Goal: Information Seeking & Learning: Learn about a topic

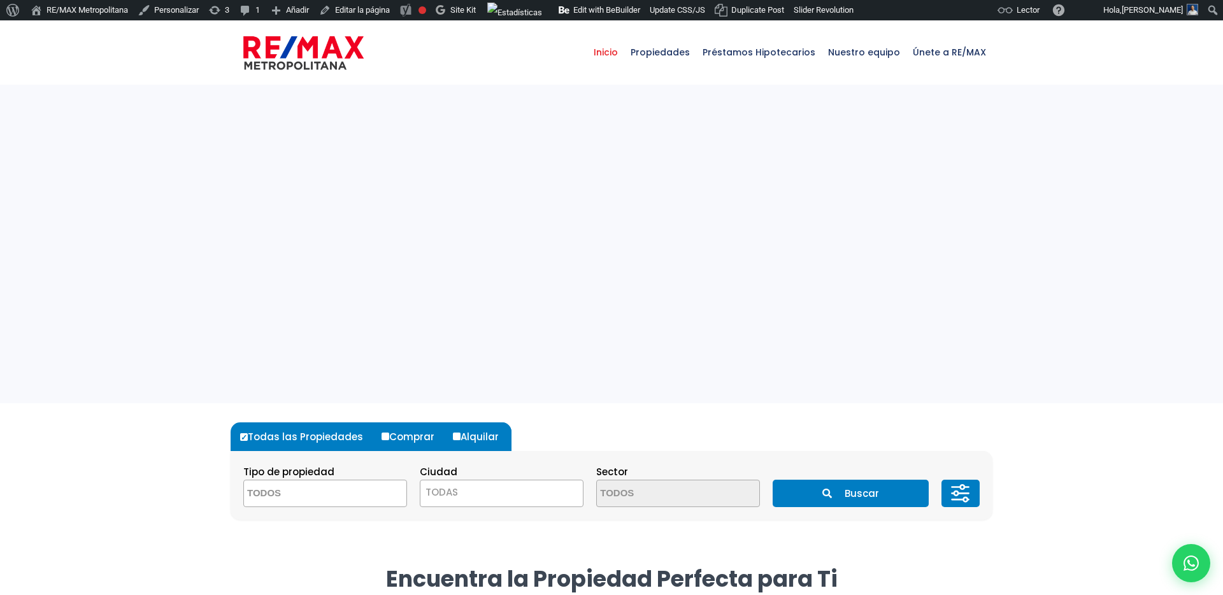
select select
click at [92, 9] on link "RE/MAX Metropolitana" at bounding box center [79, 10] width 108 height 20
select select
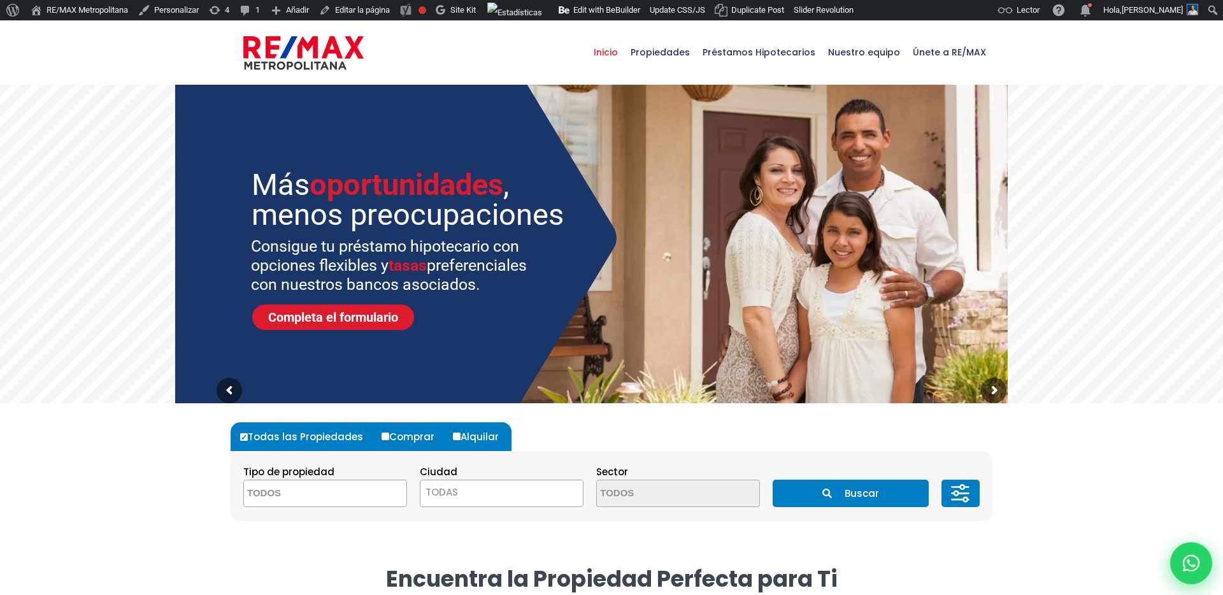
click at [1190, 582] on div at bounding box center [1192, 563] width 42 height 42
type input "Franklin"
type input "Marte"
type input "franklin.a.marte@gmail.com"
type input "829-619-1904"
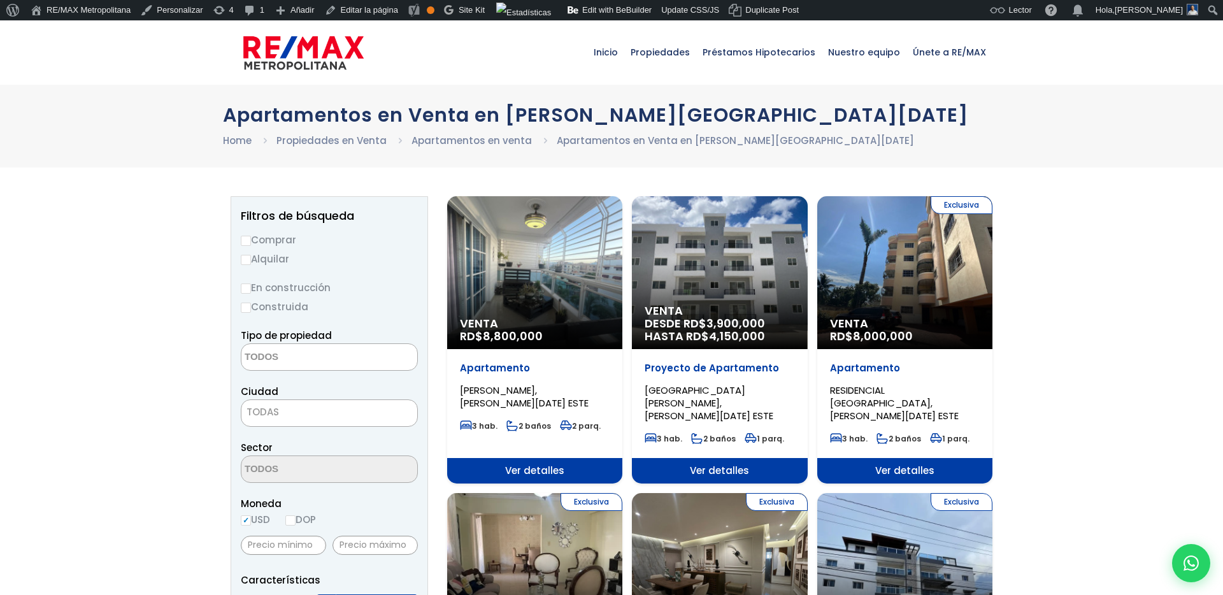
select select
click at [285, 52] on img at bounding box center [303, 53] width 120 height 38
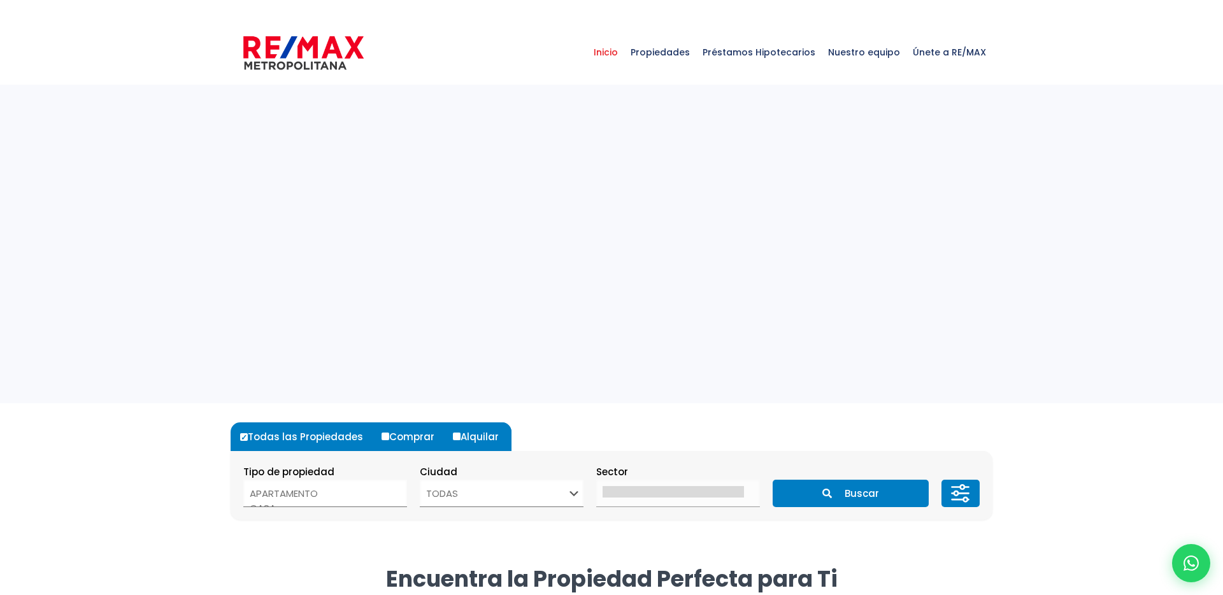
select select
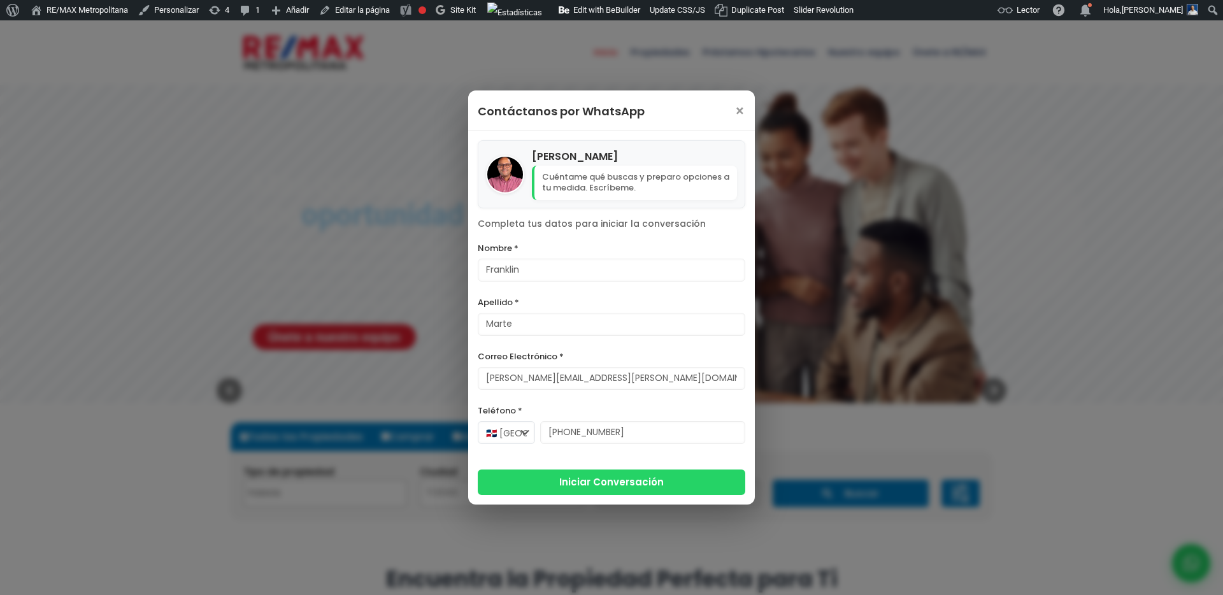
select select
click at [737, 106] on span "×" at bounding box center [740, 111] width 11 height 15
